Goal: Obtain resource: Download file/media

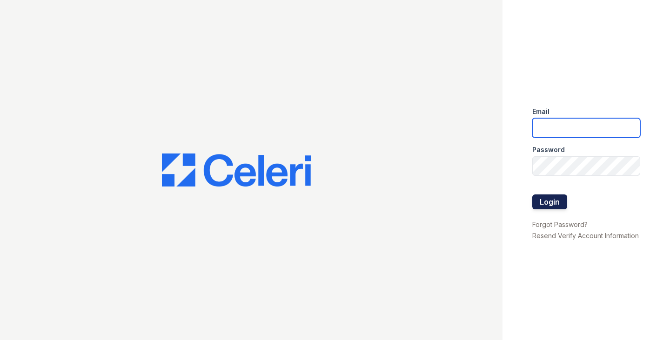
type input "[EMAIL_ADDRESS][DOMAIN_NAME]"
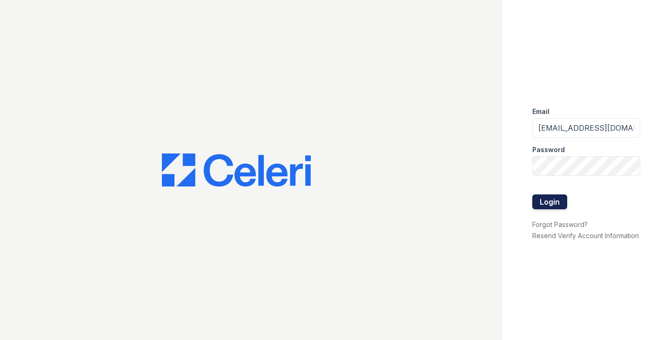
click at [556, 203] on button "Login" at bounding box center [549, 201] width 35 height 15
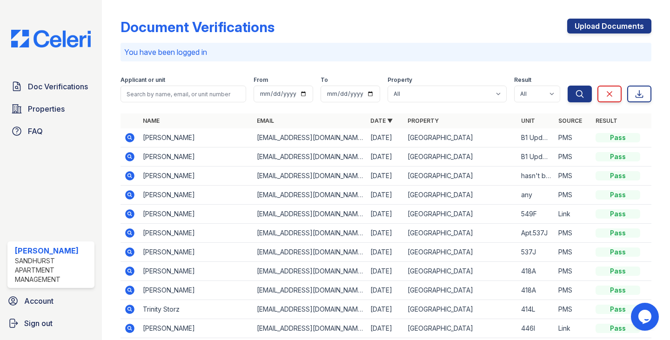
click at [127, 175] on icon at bounding box center [130, 175] width 9 height 9
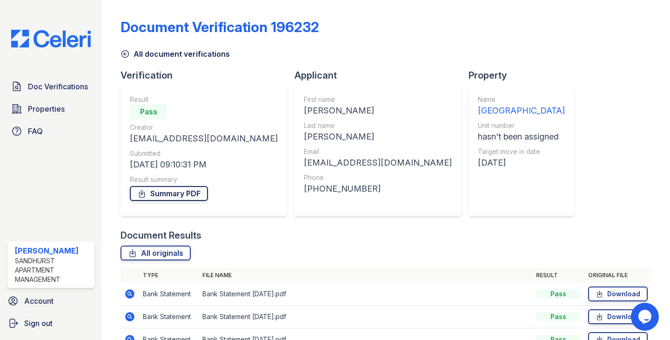
click at [187, 197] on link "Summary PDF" at bounding box center [169, 193] width 78 height 15
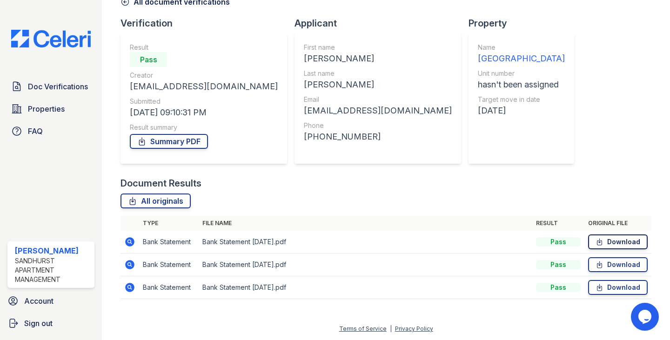
click at [608, 242] on link "Download" at bounding box center [618, 241] width 60 height 15
click at [596, 262] on icon at bounding box center [600, 264] width 8 height 9
click at [596, 288] on icon at bounding box center [600, 287] width 8 height 9
